Goal: Information Seeking & Learning: Learn about a topic

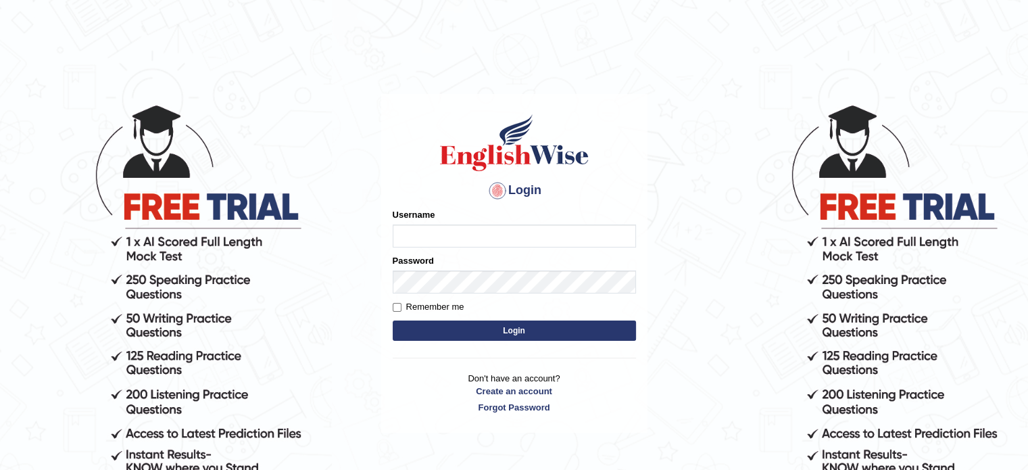
click at [412, 231] on input "Username" at bounding box center [514, 235] width 243 height 23
type input "Shani221"
click at [396, 401] on link "Forgot Password" at bounding box center [514, 407] width 243 height 13
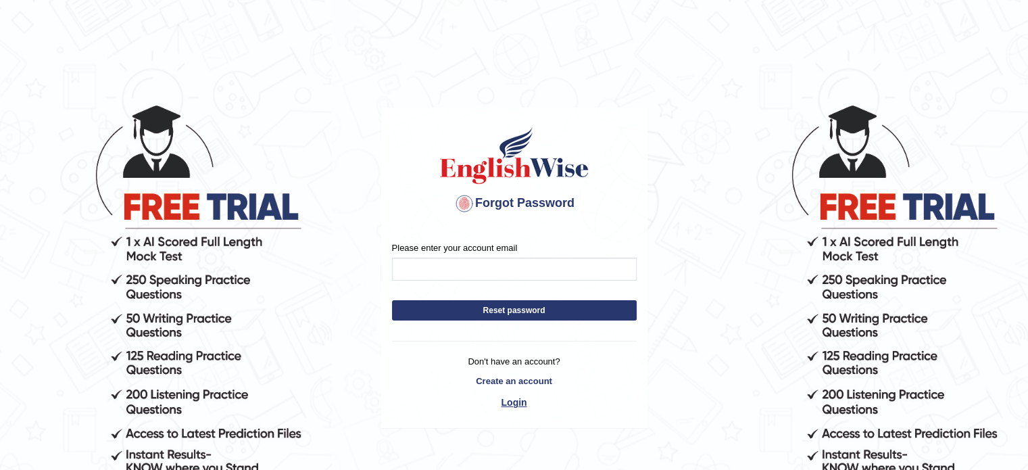
click at [513, 402] on link "Login" at bounding box center [514, 402] width 245 height 23
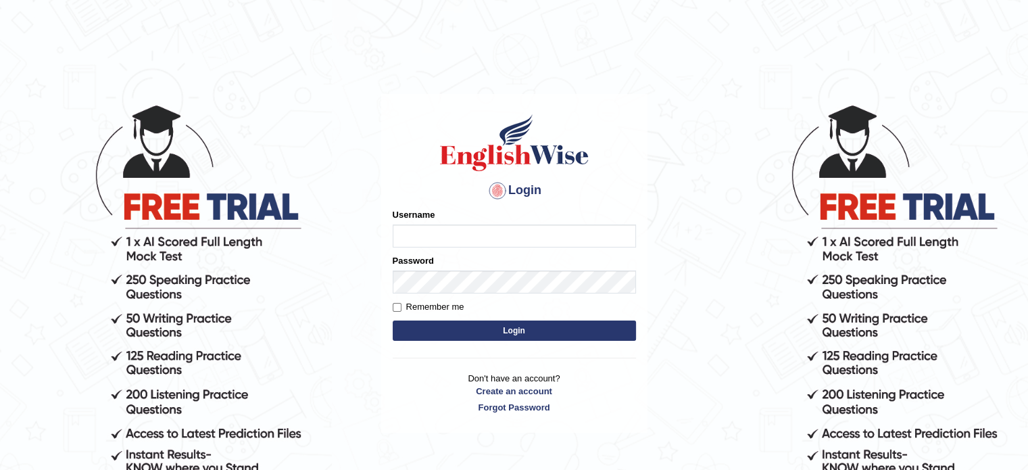
click at [433, 242] on input "Username" at bounding box center [514, 235] width 243 height 23
type input "Shani221"
click at [413, 347] on div "Login Please fix the following errors: Username Shani221 Password Remember me L…" at bounding box center [514, 263] width 266 height 339
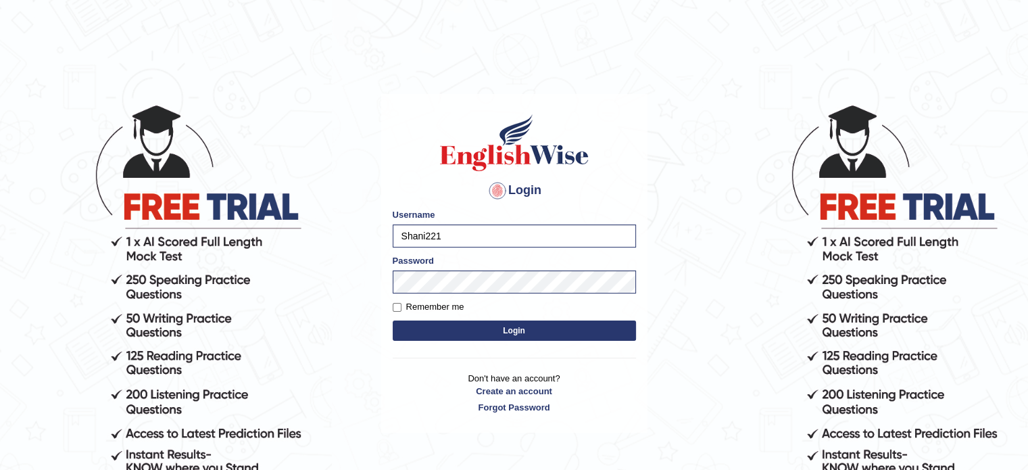
click at [504, 335] on button "Login" at bounding box center [514, 330] width 243 height 20
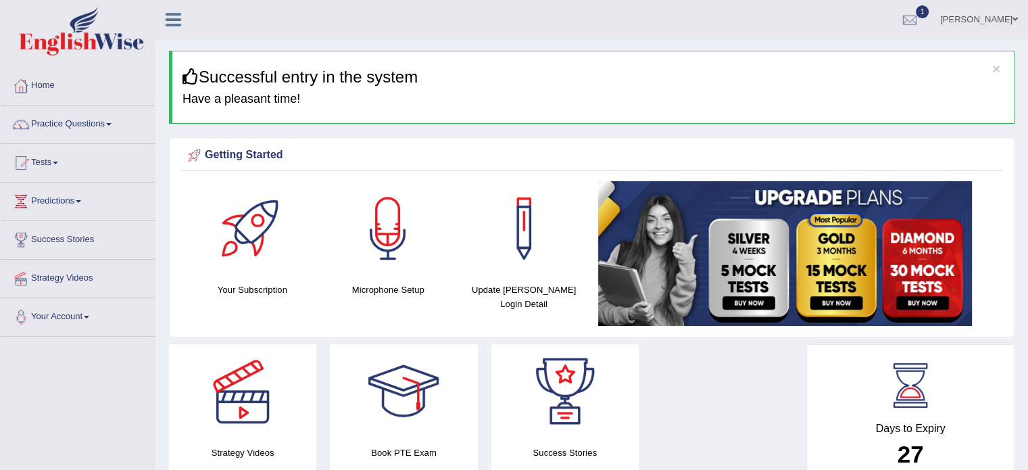
click at [60, 120] on link "Practice Questions" at bounding box center [78, 122] width 154 height 34
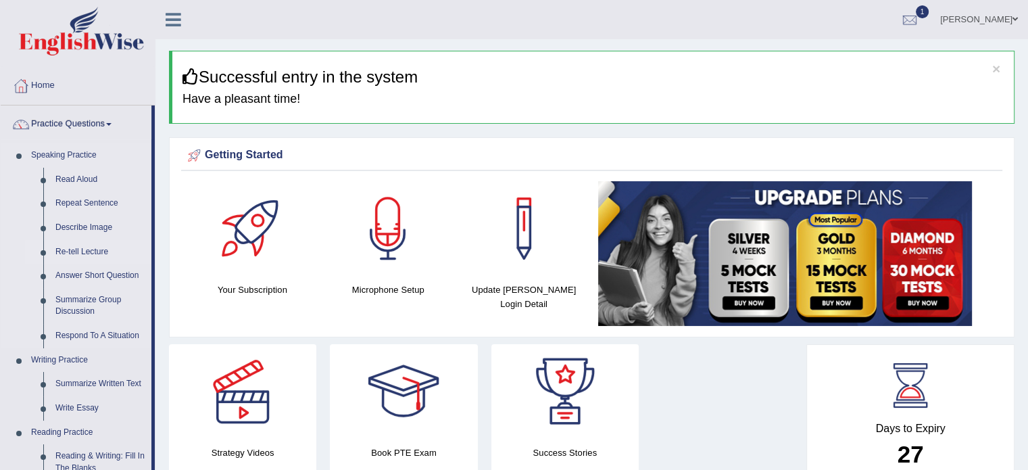
click at [87, 253] on link "Re-tell Lecture" at bounding box center [100, 252] width 102 height 24
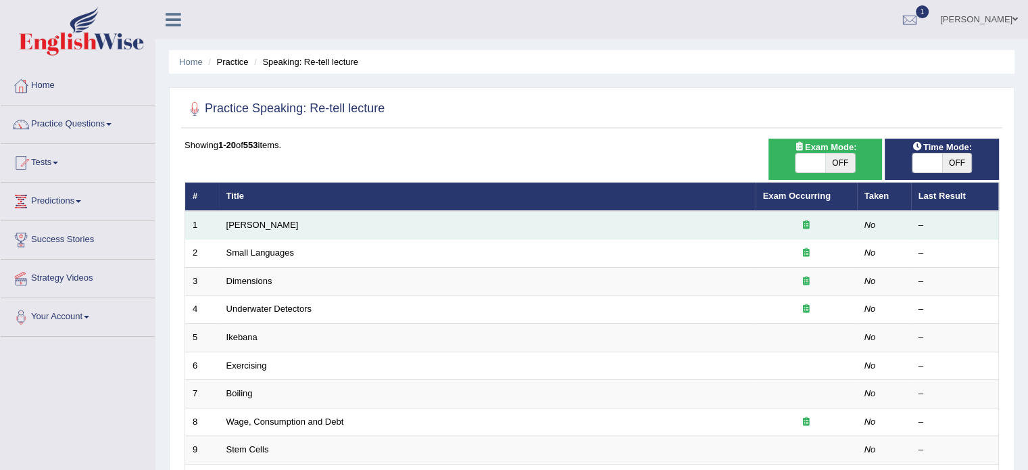
click at [256, 229] on td "[PERSON_NAME]" at bounding box center [487, 225] width 537 height 28
click at [252, 223] on link "[PERSON_NAME]" at bounding box center [262, 225] width 72 height 10
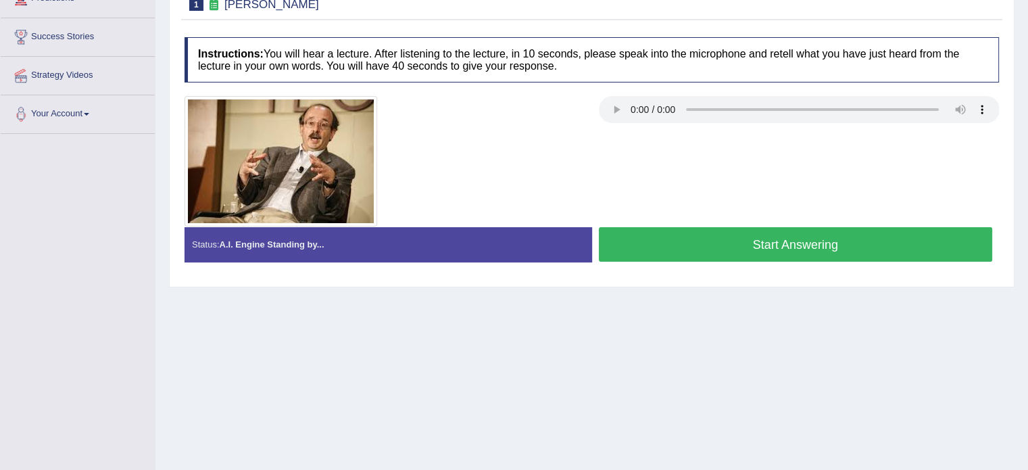
scroll to position [135, 0]
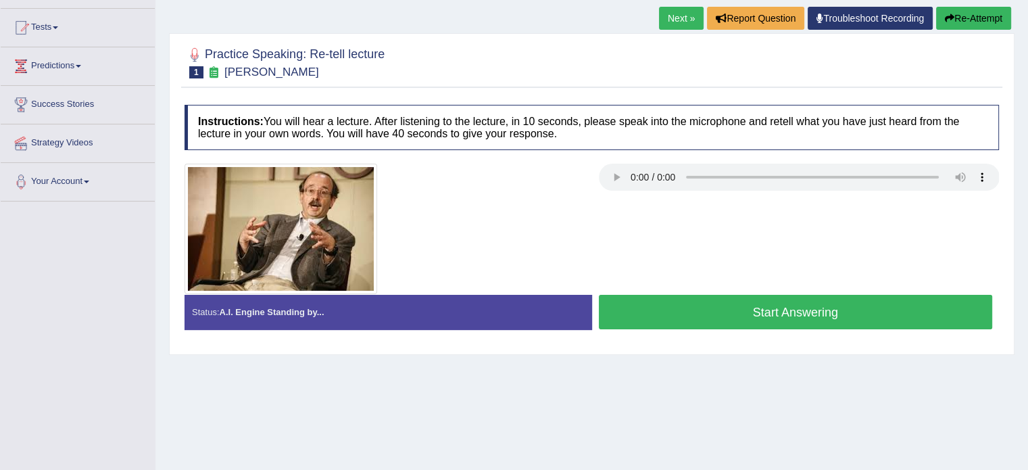
click at [722, 316] on button "Start Answering" at bounding box center [796, 312] width 394 height 34
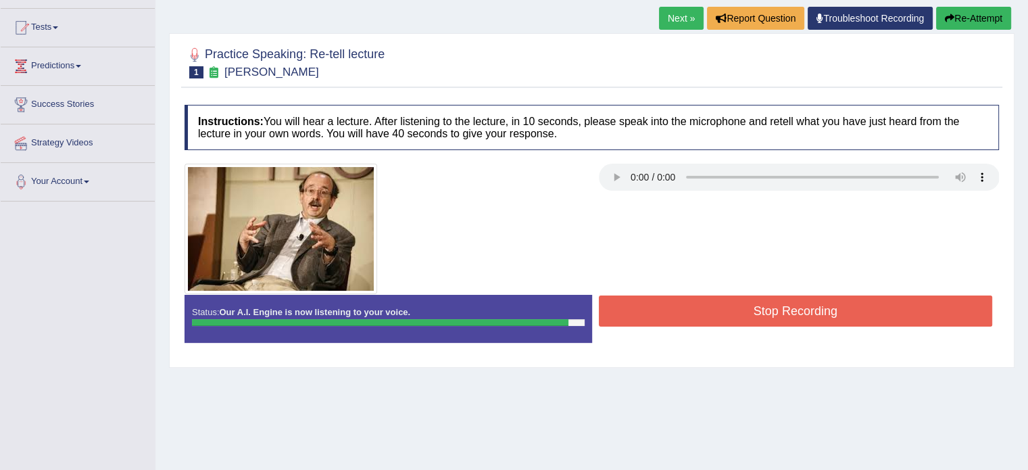
click at [975, 24] on button "Re-Attempt" at bounding box center [973, 18] width 75 height 23
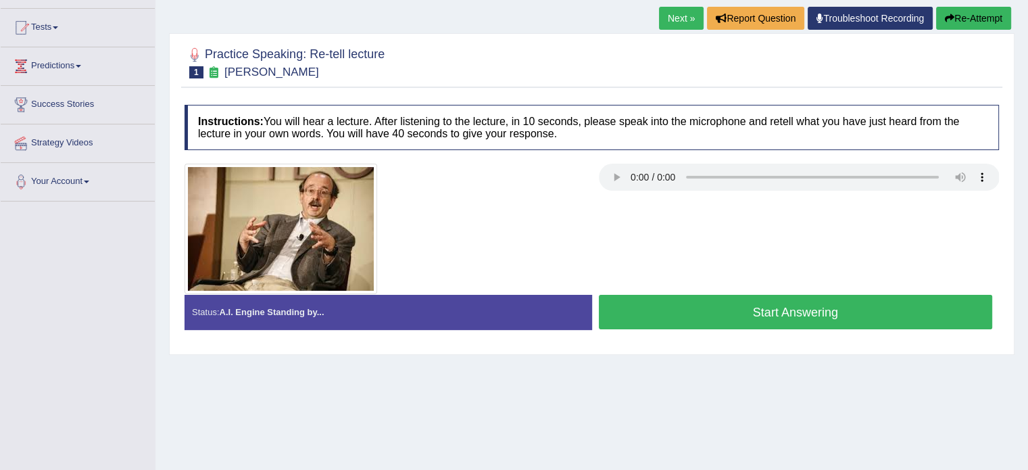
click at [700, 308] on button "Start Answering" at bounding box center [796, 312] width 394 height 34
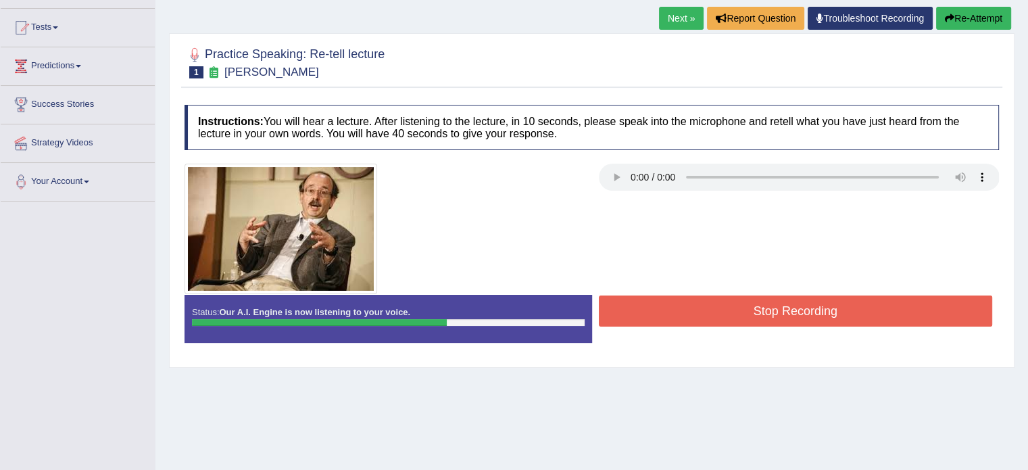
click at [954, 25] on button "Re-Attempt" at bounding box center [973, 18] width 75 height 23
click at [955, 16] on button "Re-Attempt" at bounding box center [973, 18] width 75 height 23
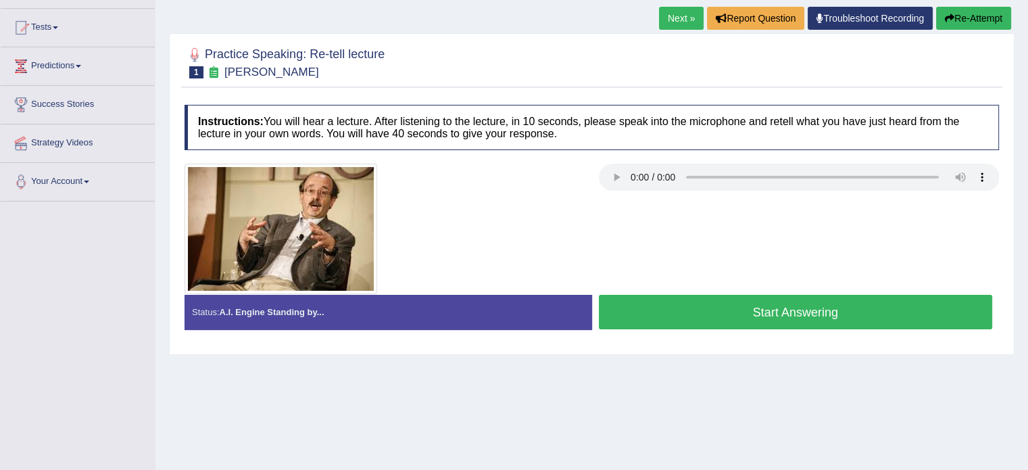
click at [754, 310] on button "Start Answering" at bounding box center [796, 312] width 394 height 34
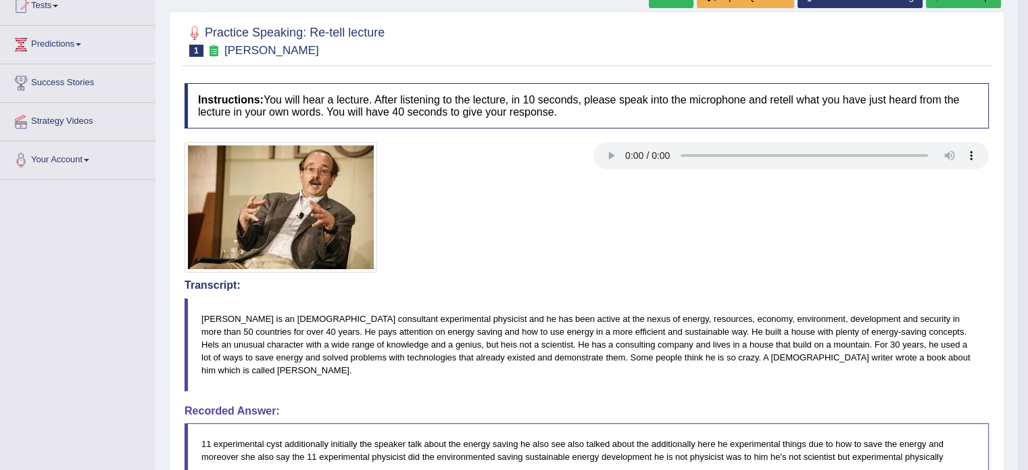
scroll to position [148, 0]
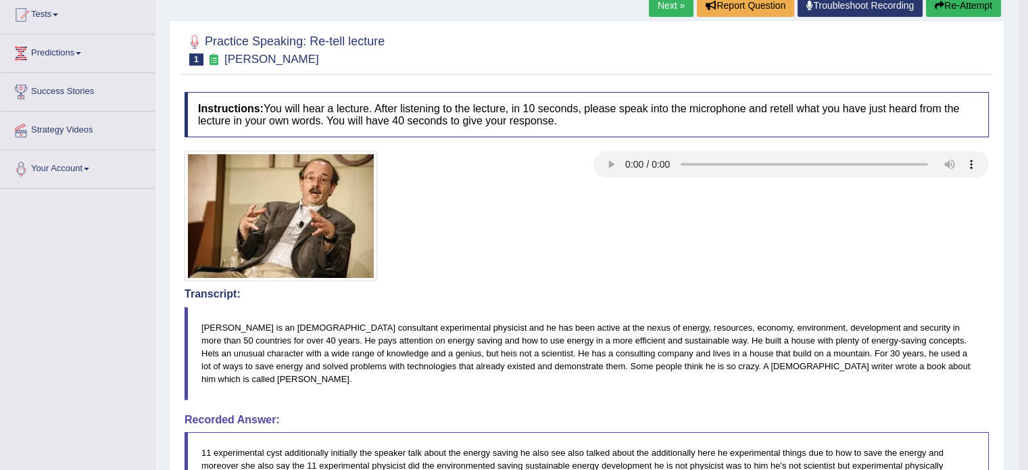
click at [937, 2] on icon "button" at bounding box center [939, 5] width 9 height 9
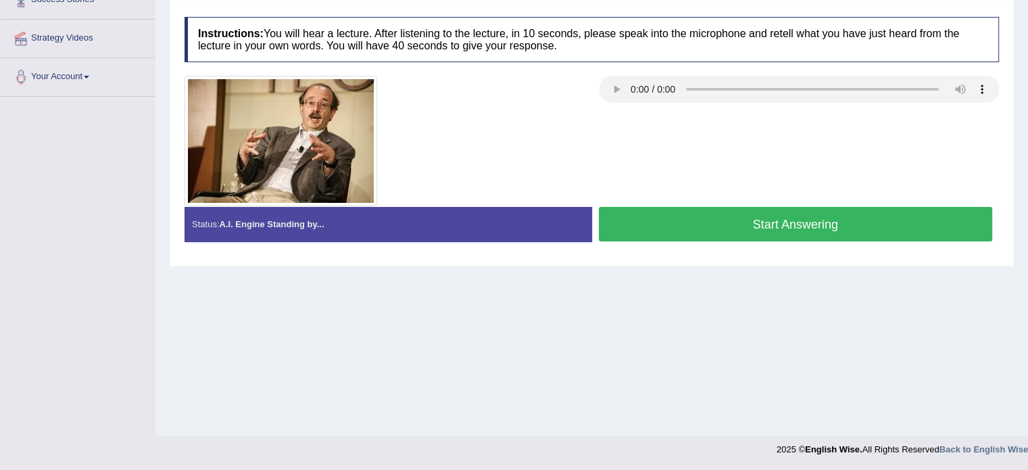
drag, startPoint x: 0, startPoint y: 0, endPoint x: 727, endPoint y: 220, distance: 759.9
click at [727, 220] on button "Start Answering" at bounding box center [796, 224] width 394 height 34
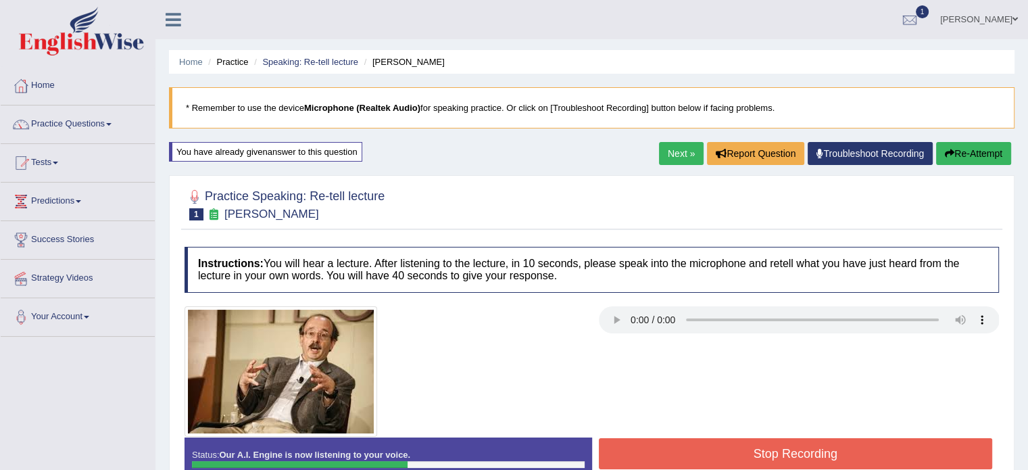
click at [965, 151] on button "Re-Attempt" at bounding box center [973, 153] width 75 height 23
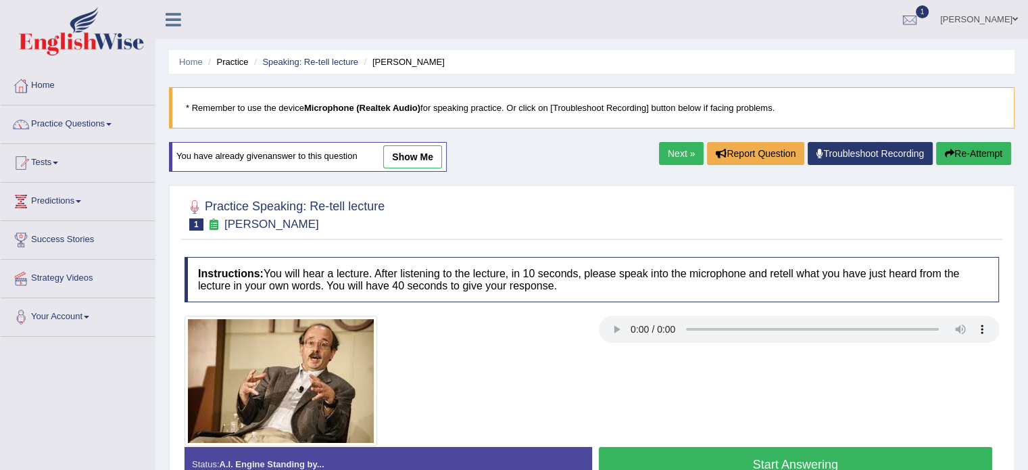
click at [670, 158] on link "Next »" at bounding box center [681, 153] width 45 height 23
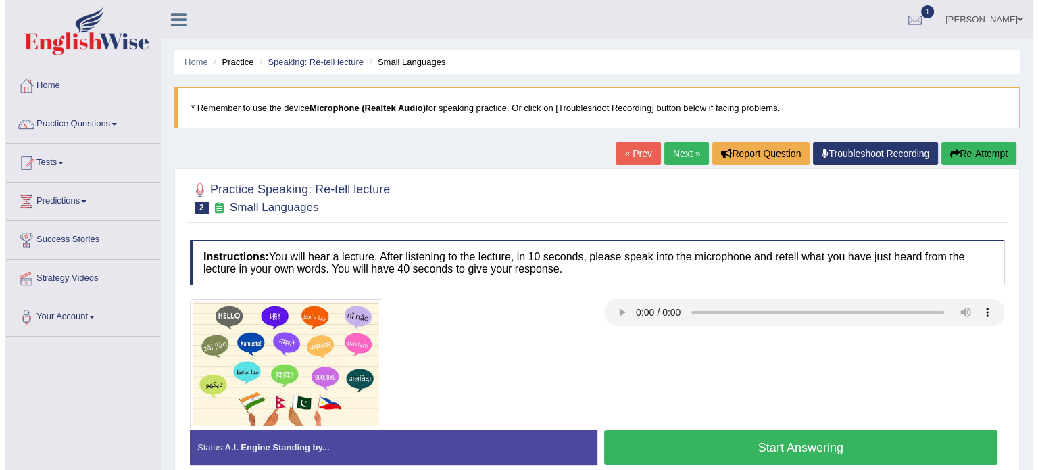
scroll to position [135, 0]
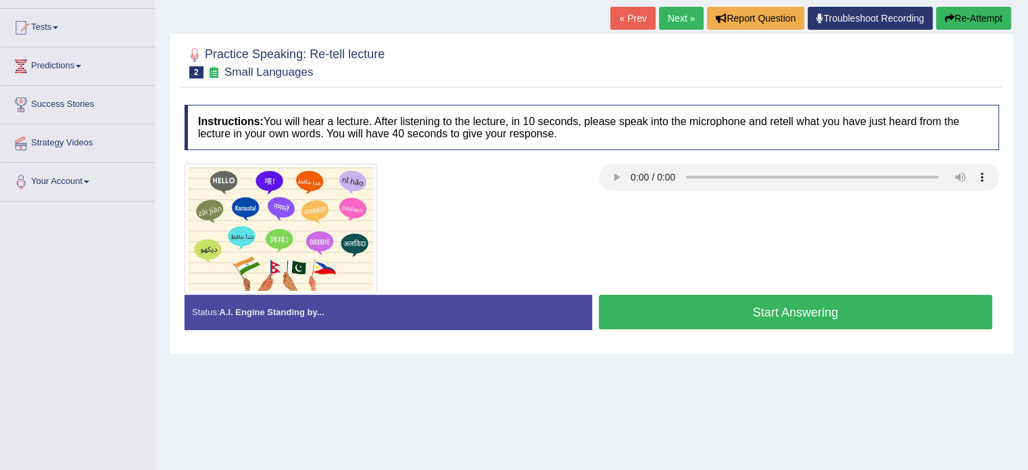
click at [694, 308] on button "Start Answering" at bounding box center [796, 312] width 394 height 34
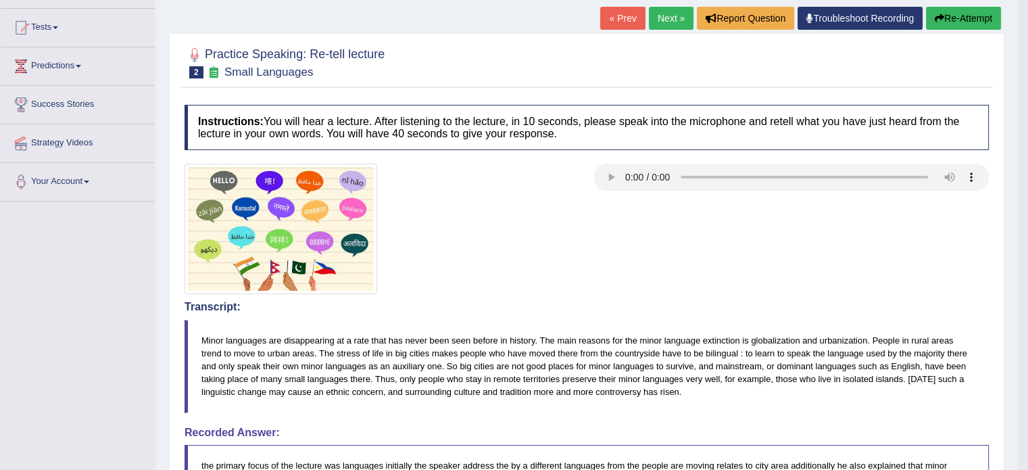
click at [654, 13] on link "Next »" at bounding box center [671, 18] width 45 height 23
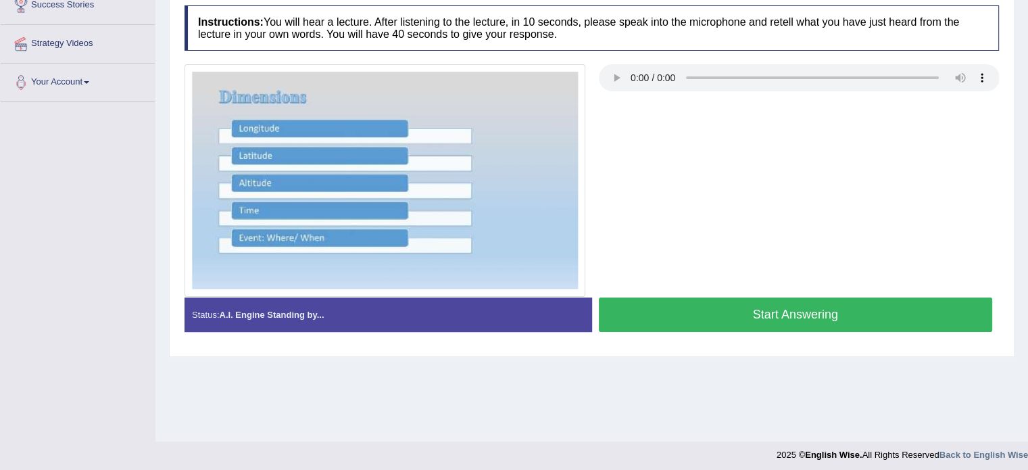
scroll to position [240, 0]
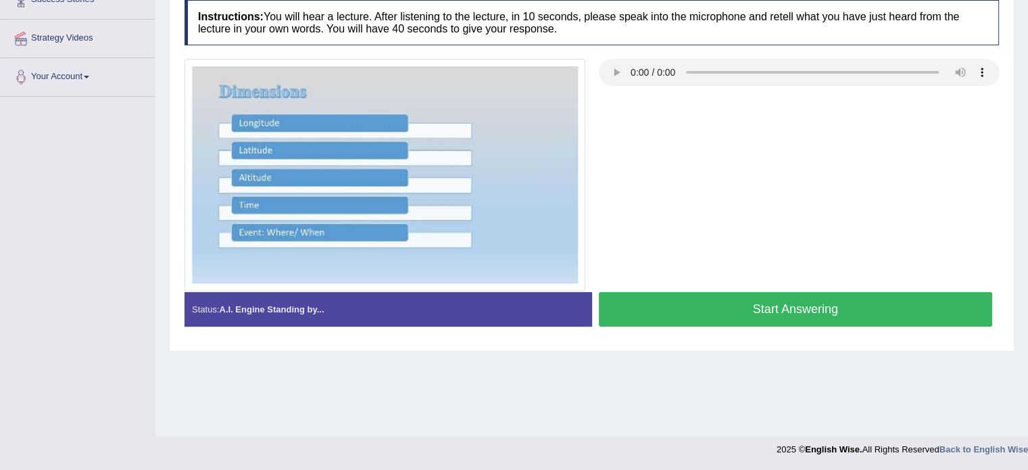
click at [697, 309] on button "Start Answering" at bounding box center [796, 309] width 394 height 34
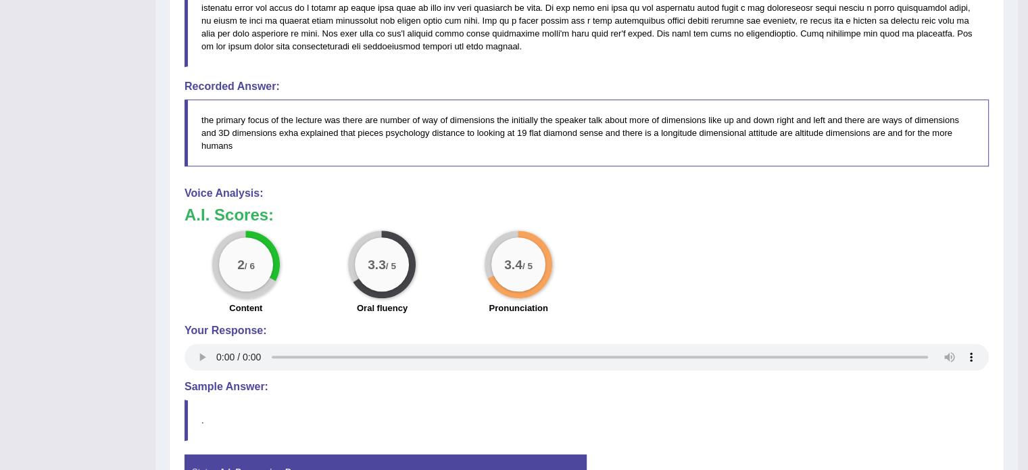
scroll to position [645, 0]
